Goal: Entertainment & Leisure: Browse casually

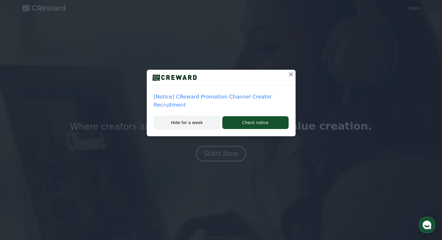
click at [200, 118] on button "Hide for a week" at bounding box center [187, 122] width 67 height 13
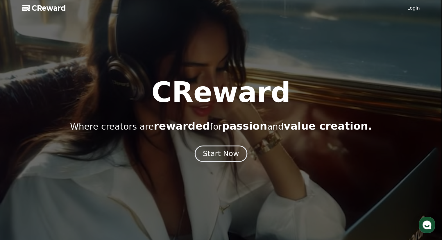
click at [222, 156] on div "Start Now" at bounding box center [221, 154] width 36 height 10
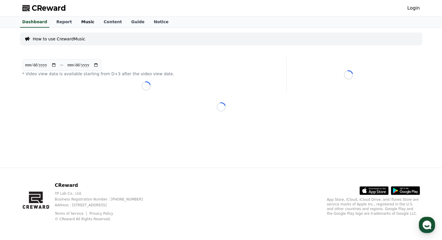
click at [76, 22] on link "Music" at bounding box center [87, 22] width 22 height 11
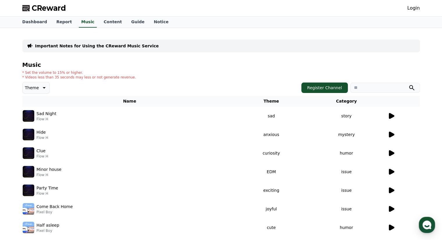
click at [393, 118] on icon at bounding box center [391, 115] width 7 height 7
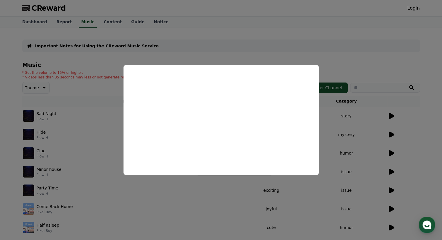
drag, startPoint x: 379, startPoint y: 69, endPoint x: 378, endPoint y: 89, distance: 19.5
click at [379, 70] on button "close modal" at bounding box center [221, 120] width 442 height 240
click at [369, 89] on input "search" at bounding box center [385, 88] width 70 height 10
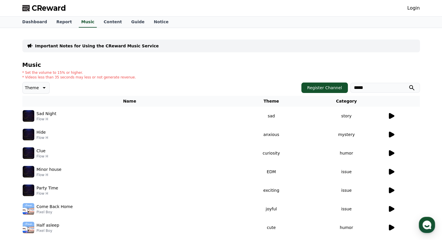
type input "*****"
click at [408, 84] on button "submit" at bounding box center [411, 87] width 7 height 7
